Goal: Information Seeking & Learning: Learn about a topic

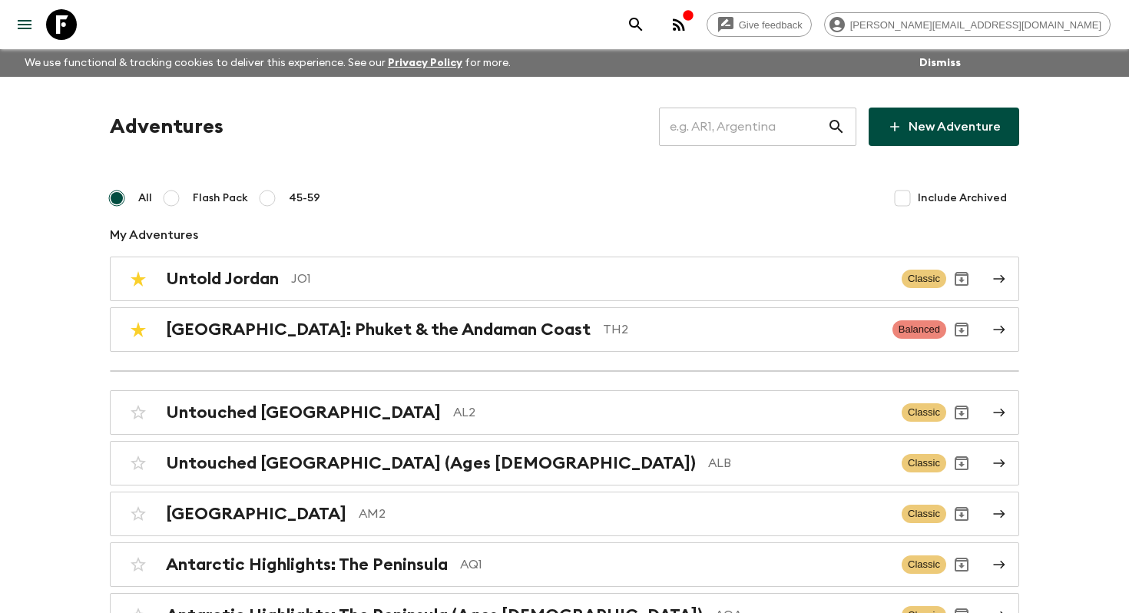
scroll to position [3553, 0]
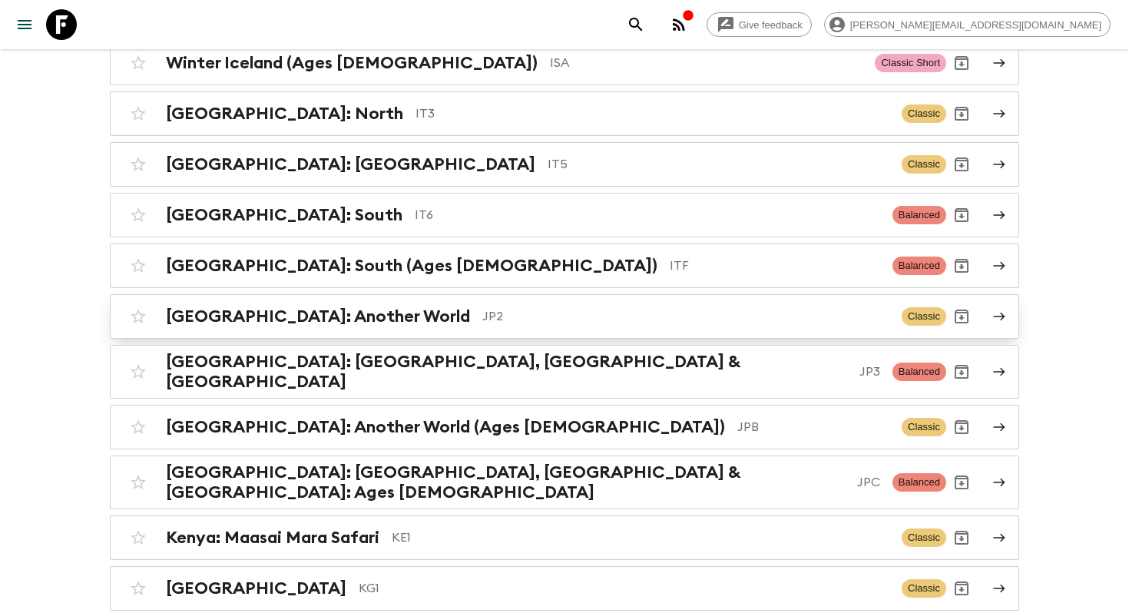
click at [482, 312] on p "JP2" at bounding box center [685, 316] width 407 height 18
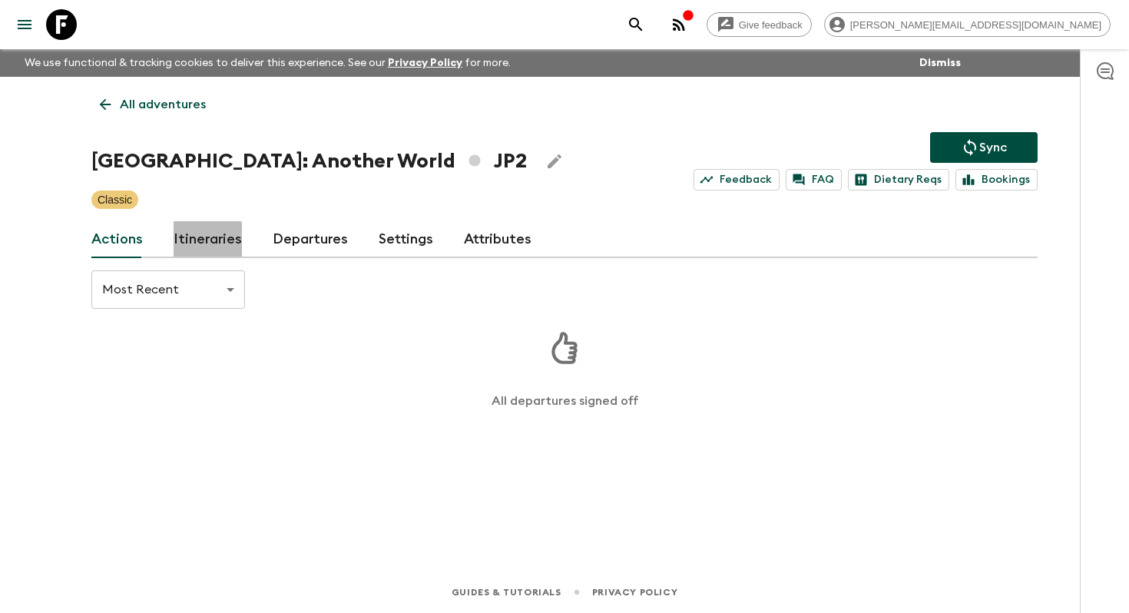
click at [197, 247] on link "Itineraries" at bounding box center [208, 239] width 68 height 37
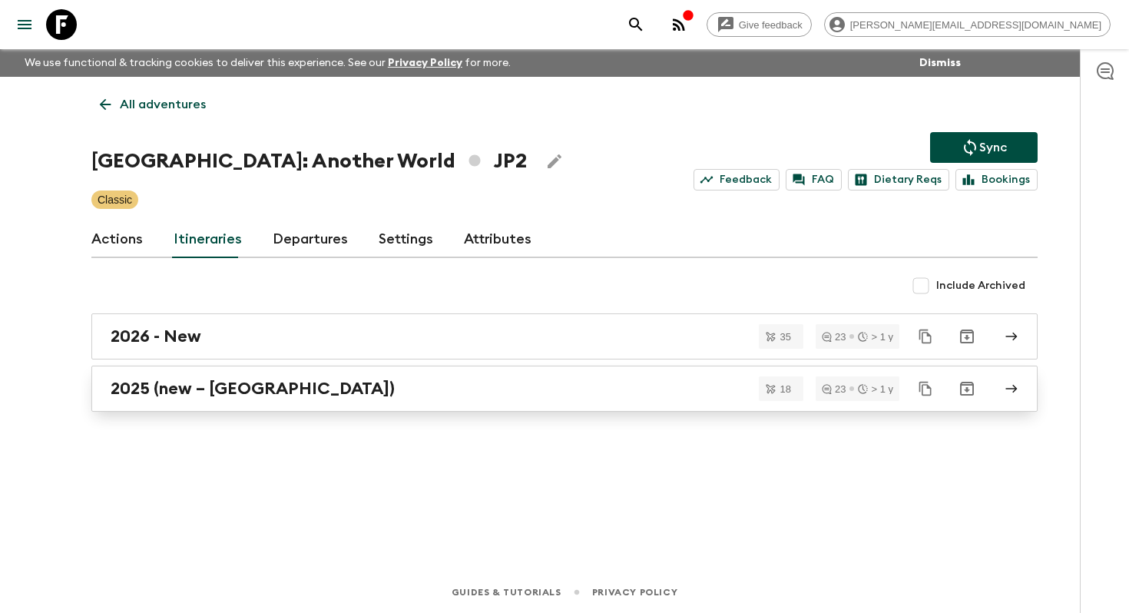
click at [208, 387] on h2 "2025 (new – [GEOGRAPHIC_DATA])" at bounding box center [253, 389] width 284 height 20
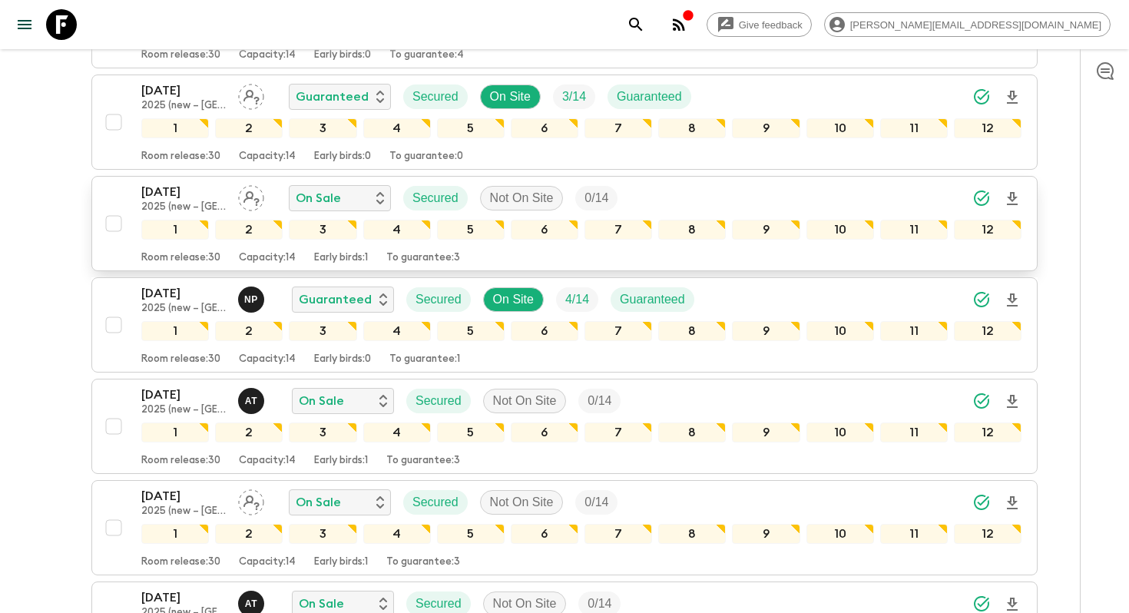
scroll to position [1436, 0]
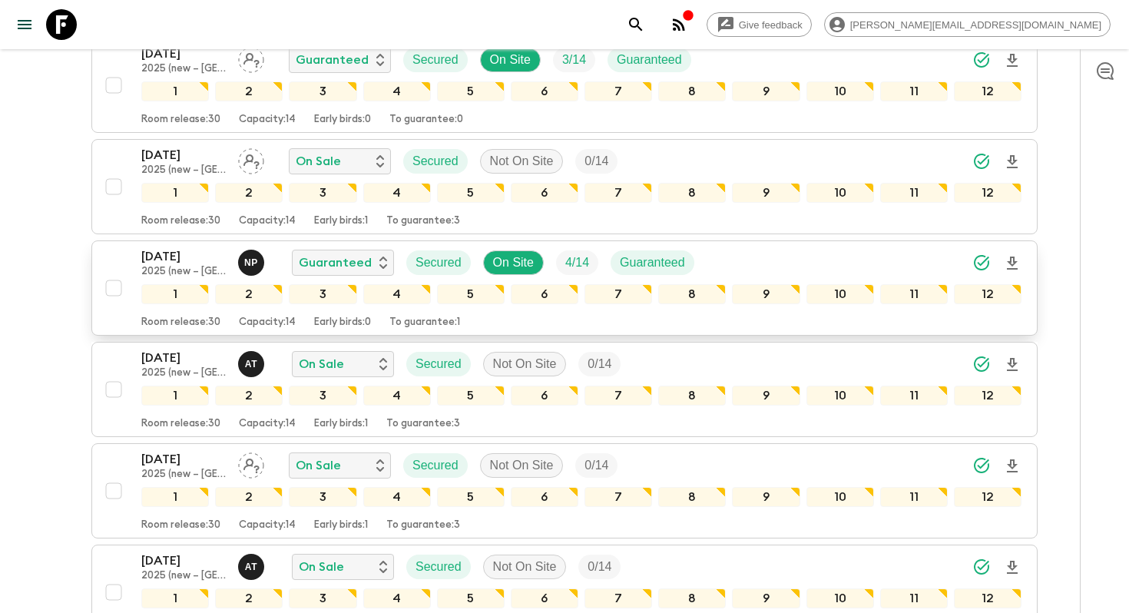
click at [181, 247] on p "[DATE]" at bounding box center [183, 256] width 85 height 18
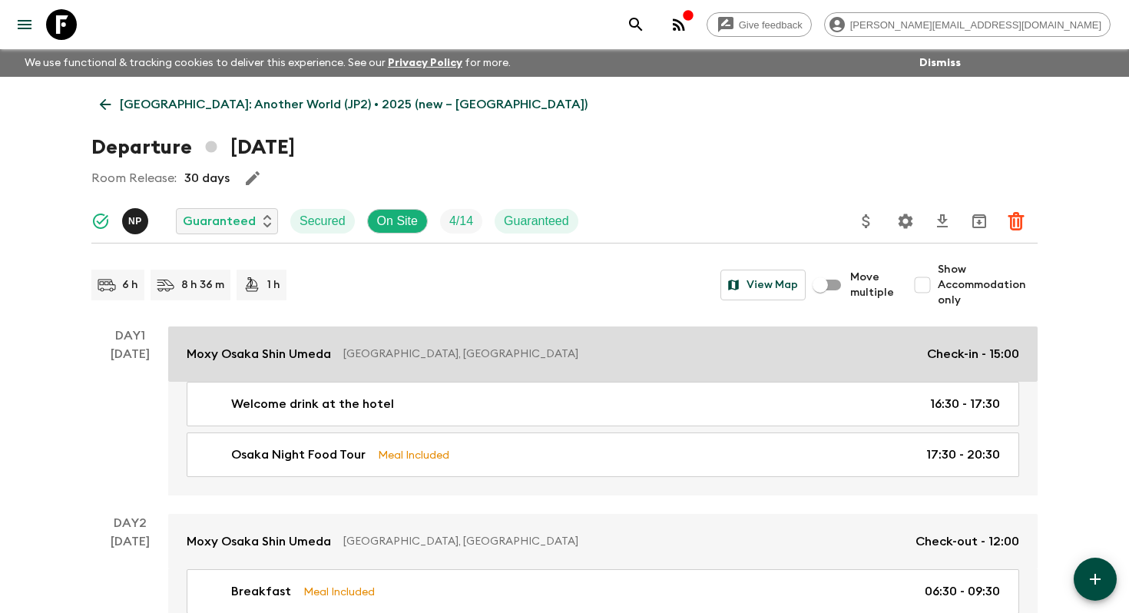
click at [204, 349] on p "Moxy Osaka Shin Umeda" at bounding box center [259, 354] width 144 height 18
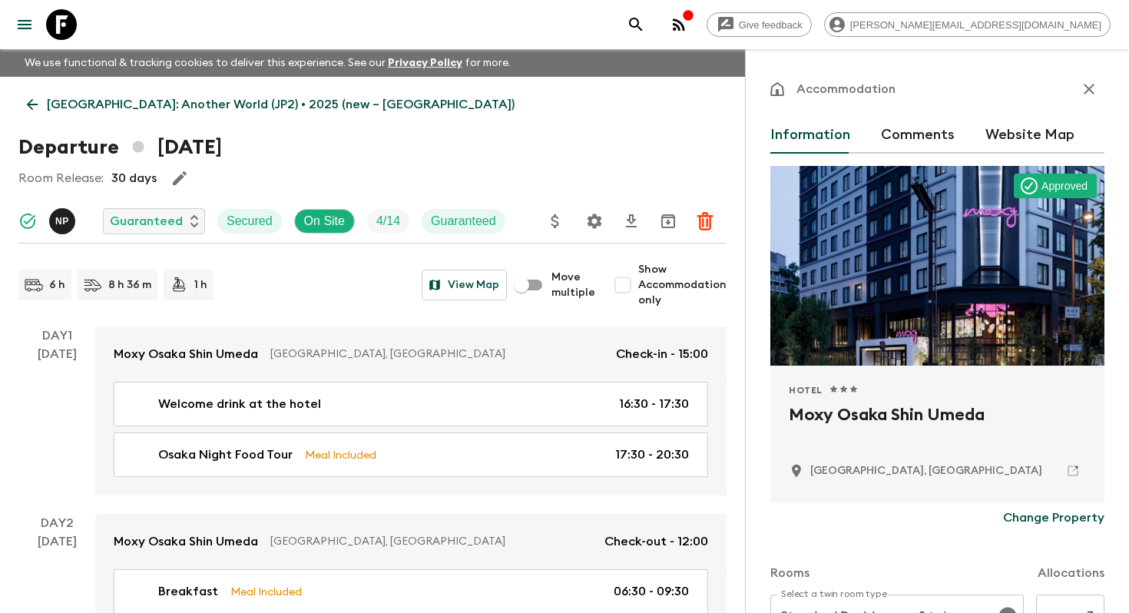
click at [820, 416] on h2 "Moxy Osaka Shin Umeda" at bounding box center [937, 427] width 297 height 49
copy div "Moxy Osaka Shin Umeda"
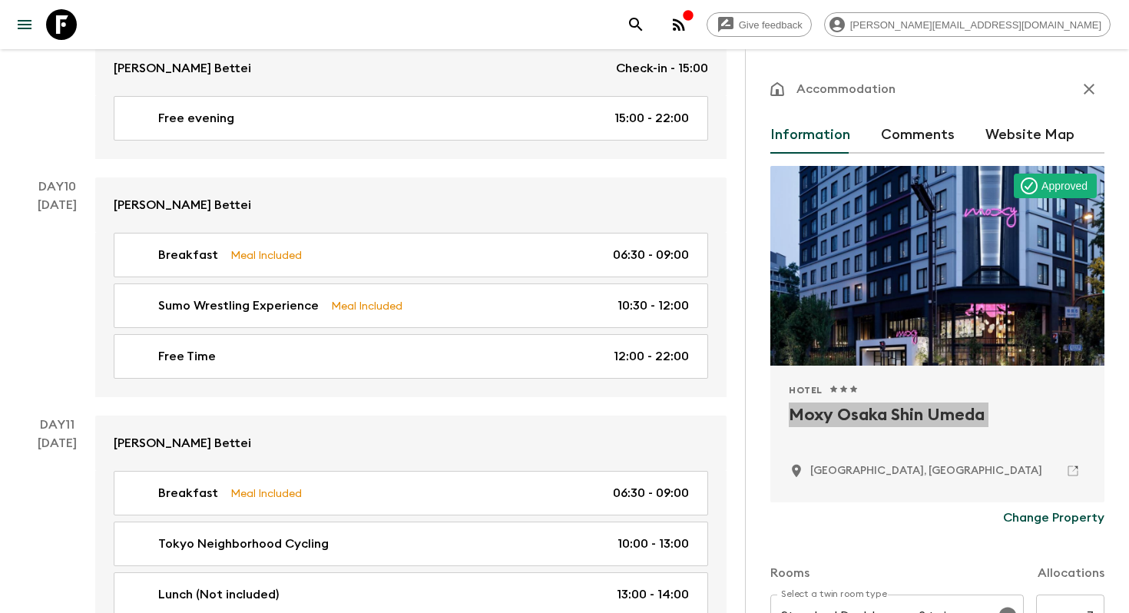
scroll to position [4667, 0]
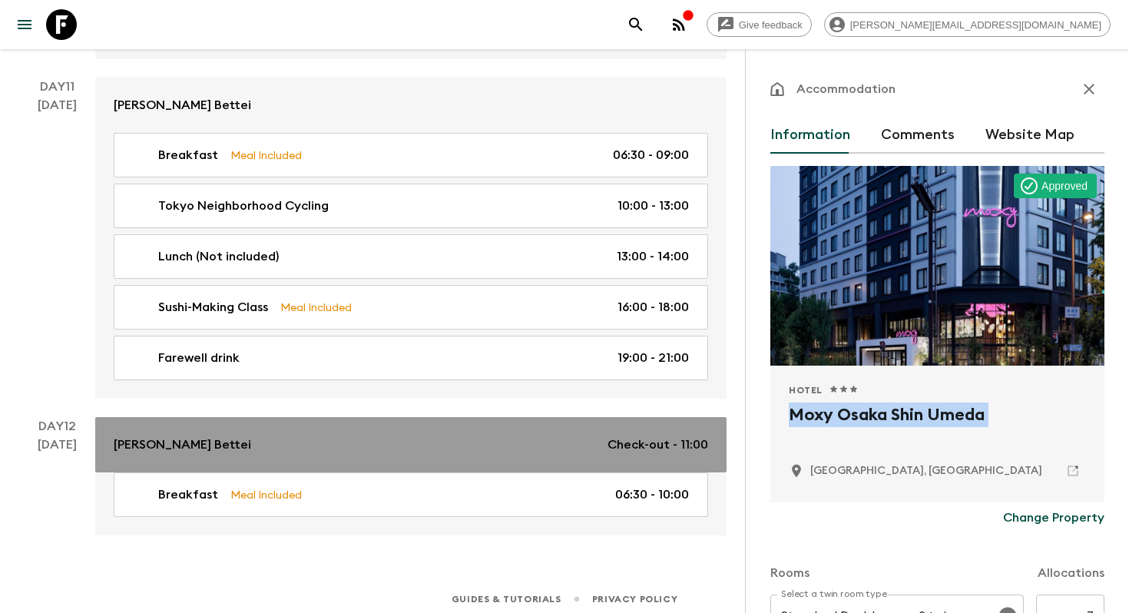
click at [234, 439] on p "[PERSON_NAME] Bettei" at bounding box center [183, 445] width 138 height 18
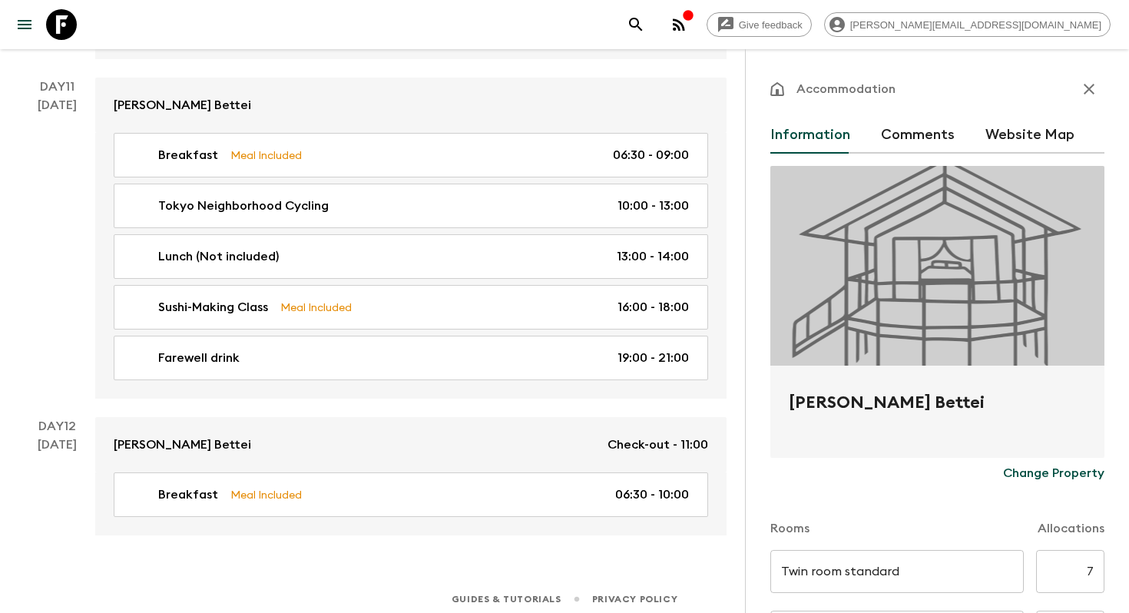
click at [891, 402] on h2 "[PERSON_NAME] Bettei" at bounding box center [937, 414] width 297 height 49
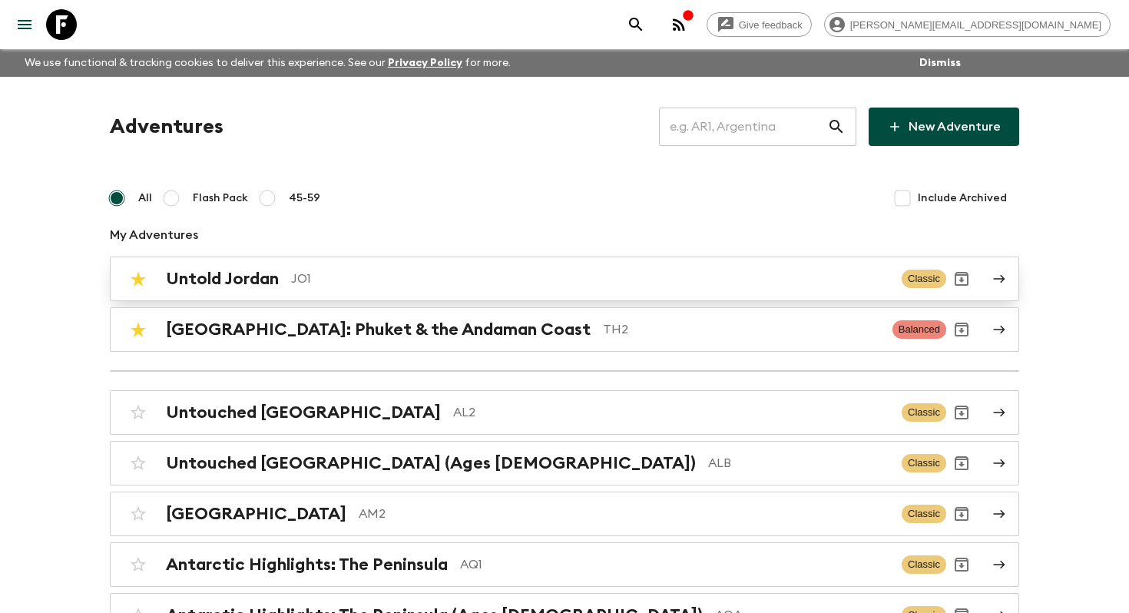
click at [336, 283] on p "JO1" at bounding box center [590, 279] width 598 height 18
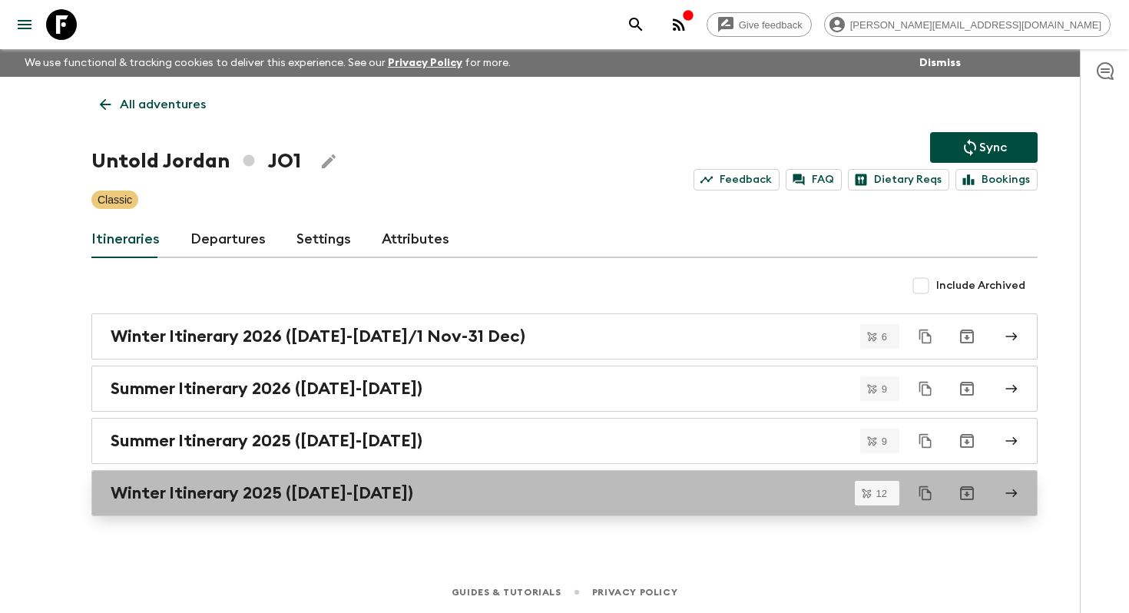
click at [415, 494] on div "Winter Itinerary 2025 (1 Nov-31 Dec)" at bounding box center [550, 493] width 879 height 20
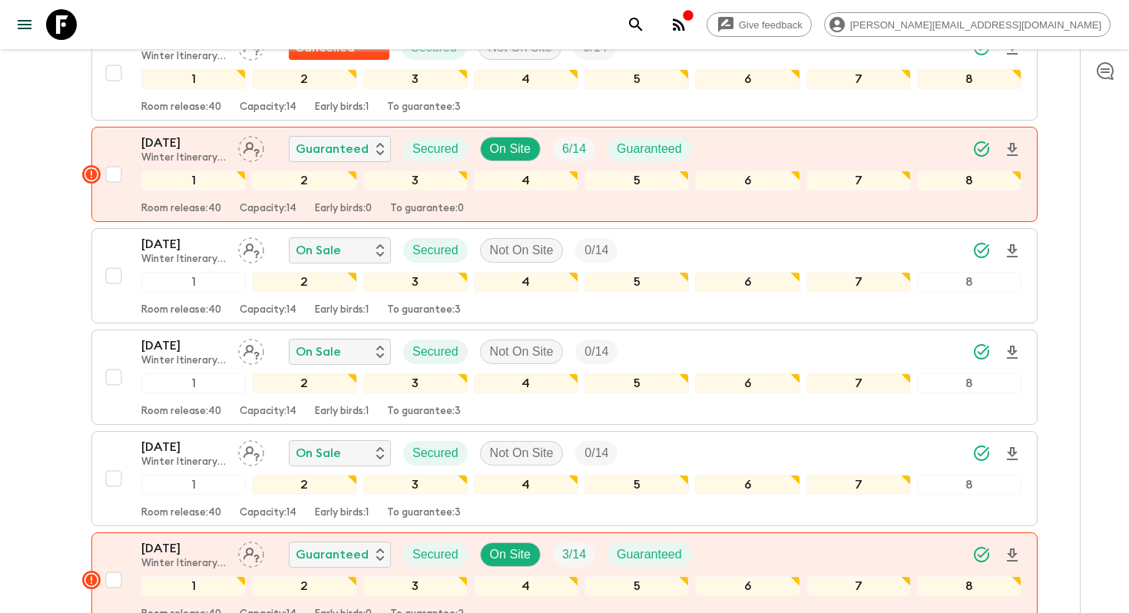
scroll to position [734, 0]
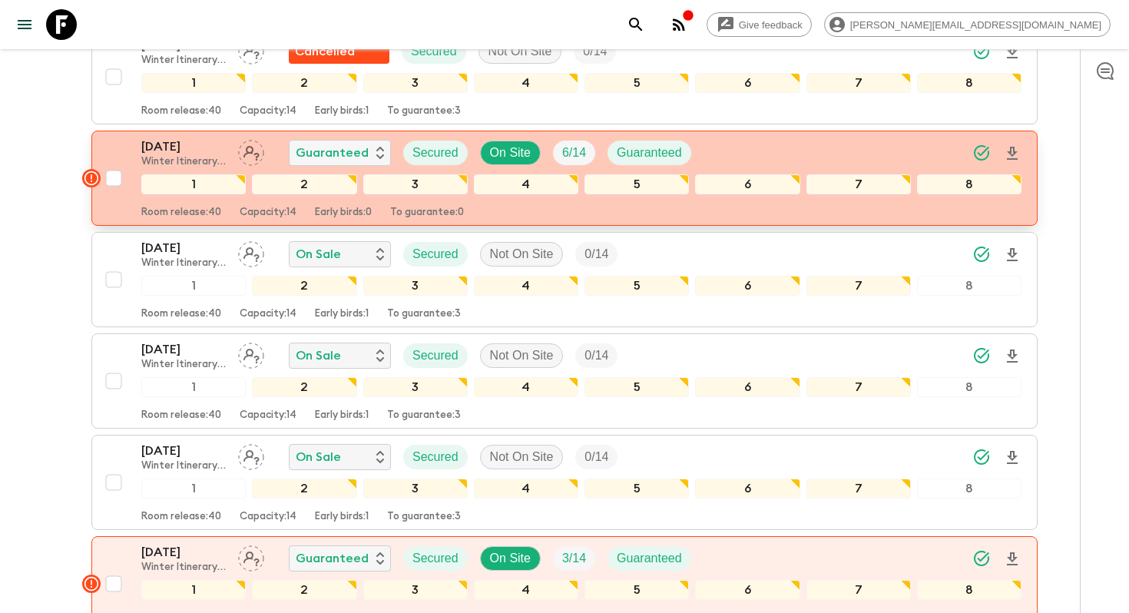
click at [164, 157] on p "Winter Itinerary 2025 (1 Nov-31 Dec)" at bounding box center [183, 162] width 85 height 12
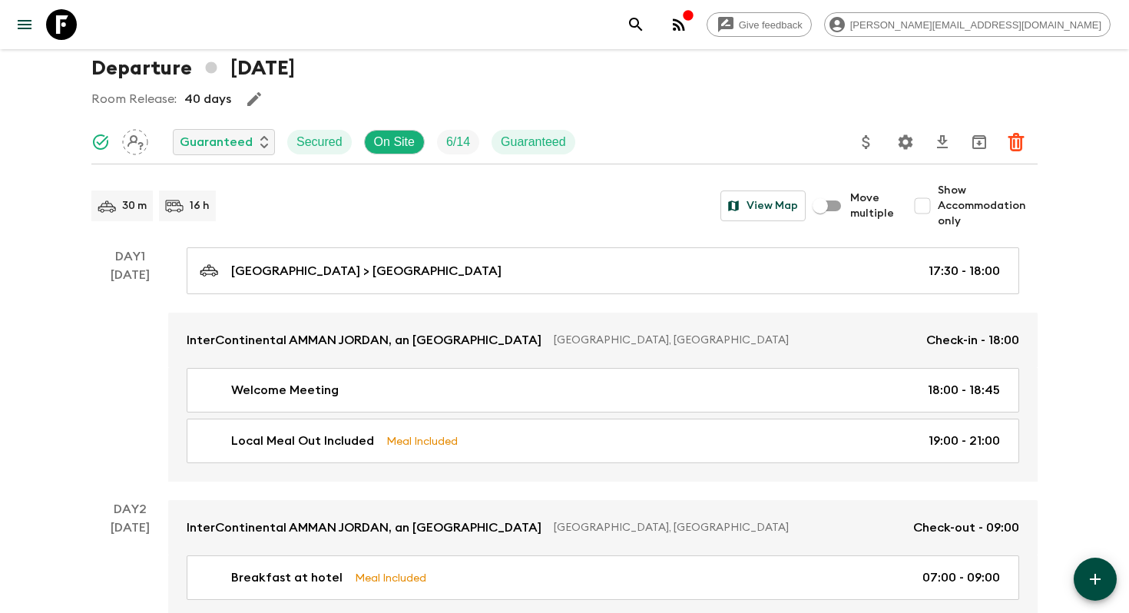
scroll to position [81, 0]
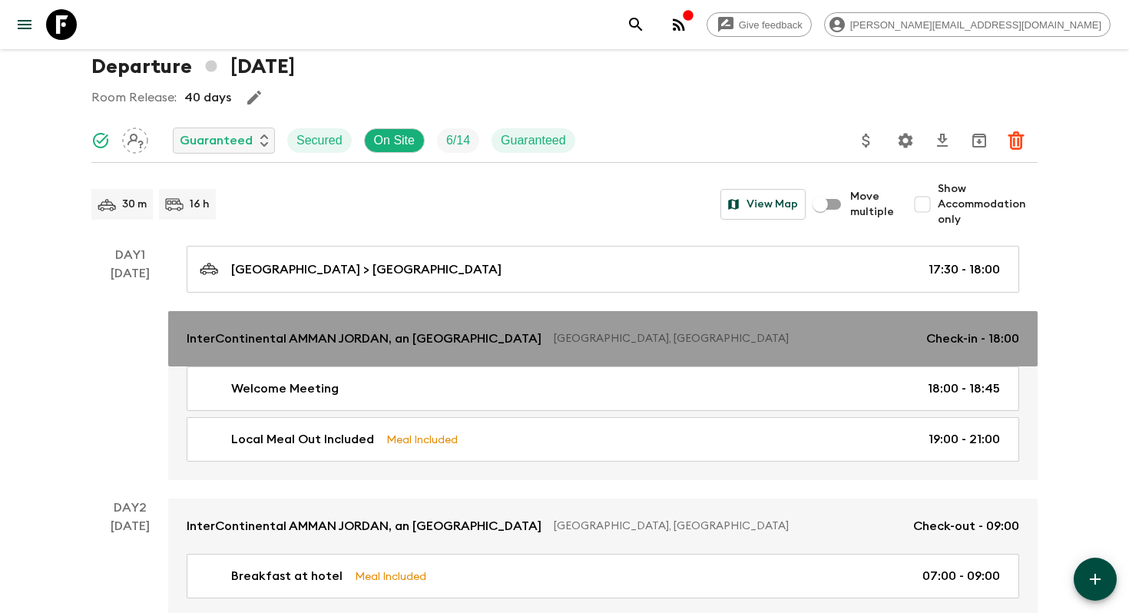
click at [334, 328] on link "InterContinental AMMAN JORDAN, an IHG Hotel Amman, Jordan Check-in - 18:00" at bounding box center [603, 338] width 870 height 55
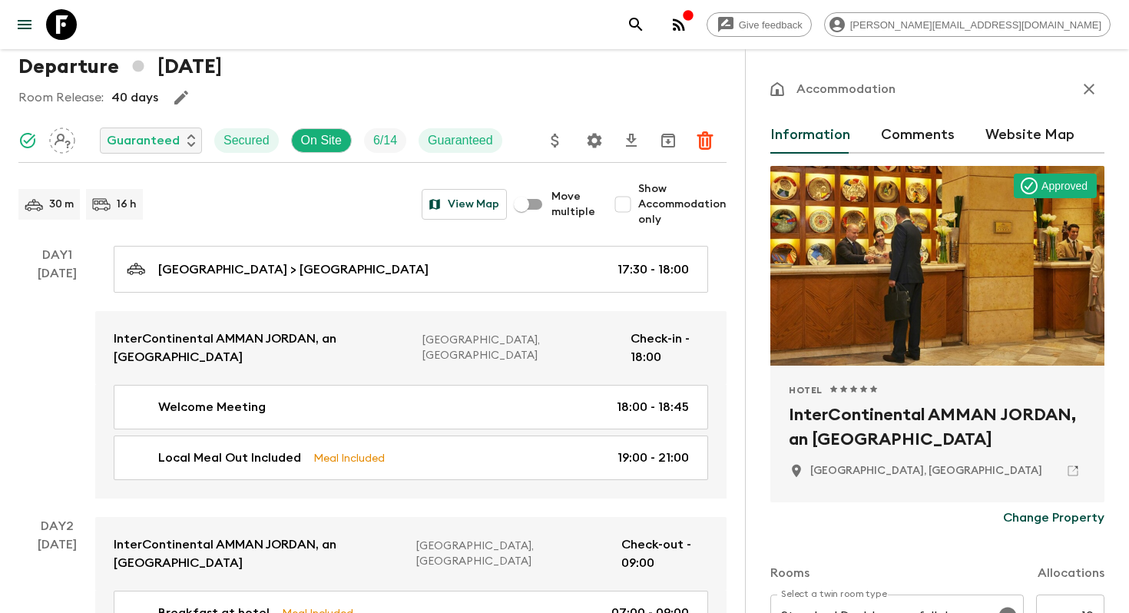
click at [855, 412] on h2 "InterContinental AMMAN JORDAN, an IHG Hotel" at bounding box center [937, 427] width 297 height 49
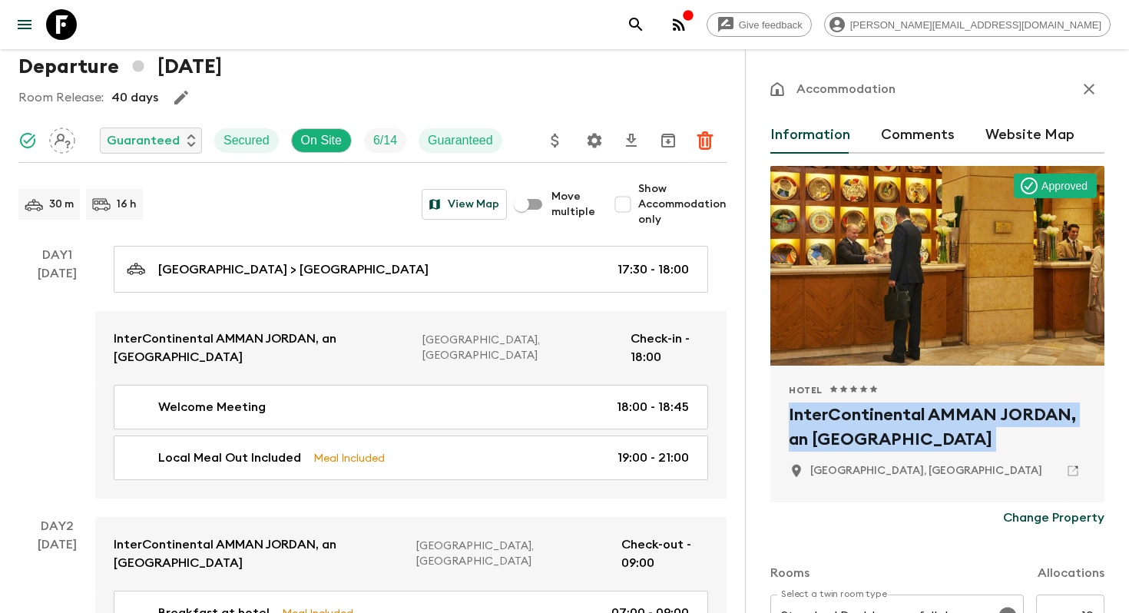
click at [855, 412] on h2 "InterContinental AMMAN JORDAN, an IHG Hotel" at bounding box center [937, 427] width 297 height 49
copy div "InterContinental AMMAN JORDAN, an IHG Hotel"
